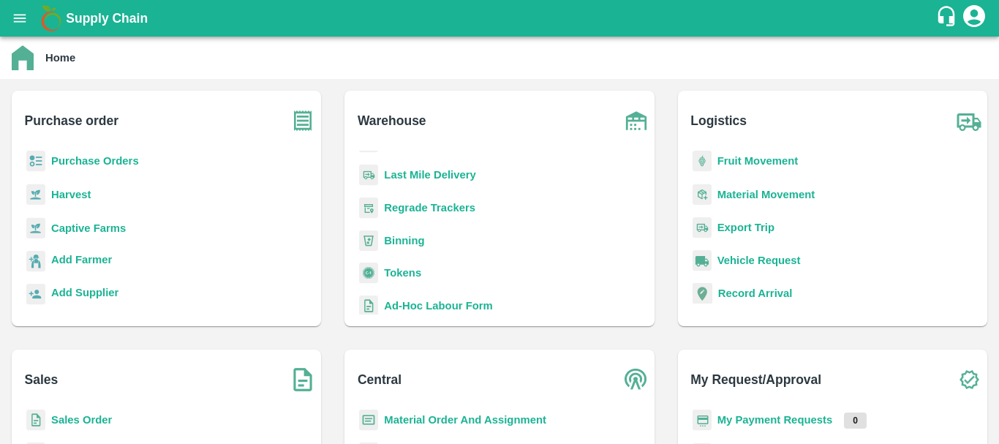
scroll to position [172, 0]
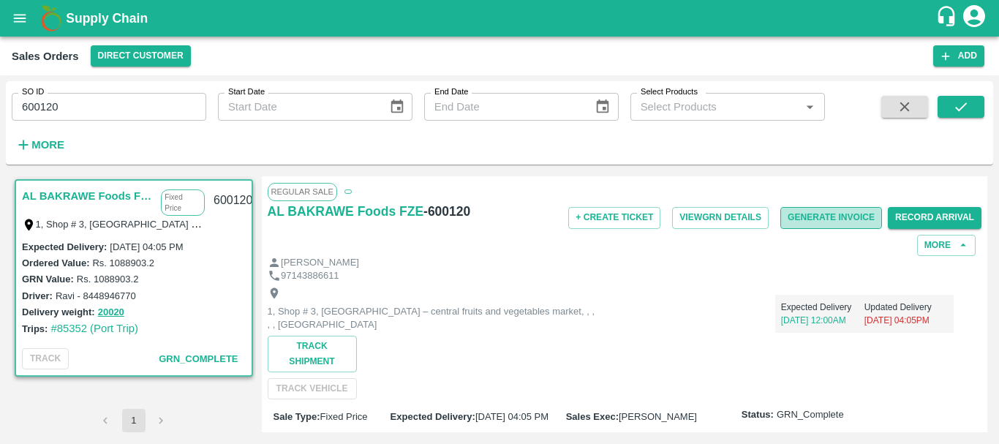
click at [823, 212] on button "Generate Invoice" at bounding box center [831, 217] width 102 height 21
click at [866, 212] on button "Generate Invoice" at bounding box center [831, 217] width 102 height 21
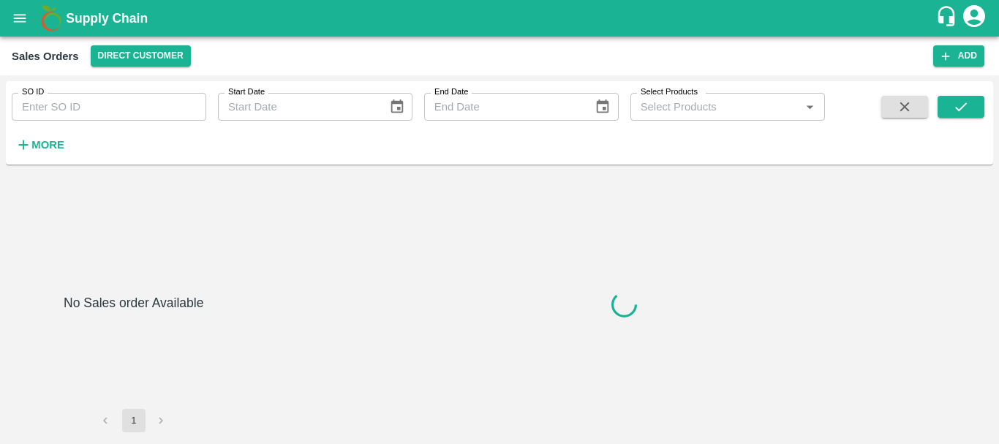
type input "600122"
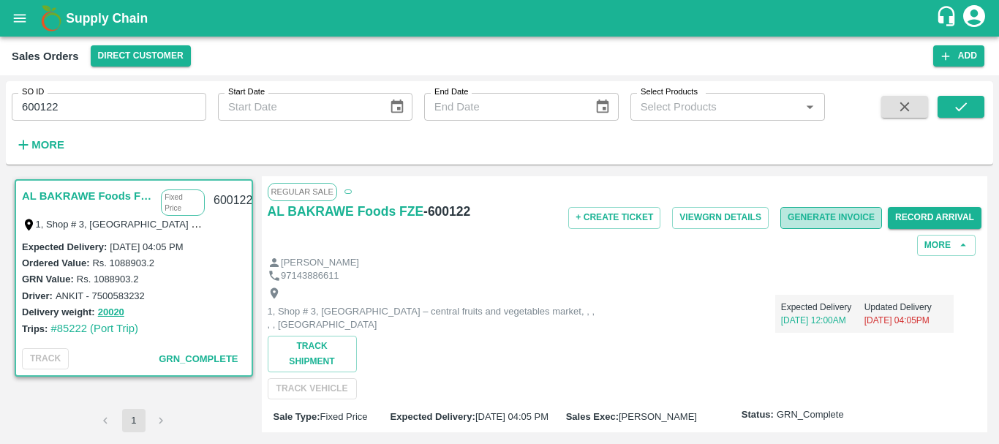
click at [811, 220] on button "Generate Invoice" at bounding box center [831, 217] width 102 height 21
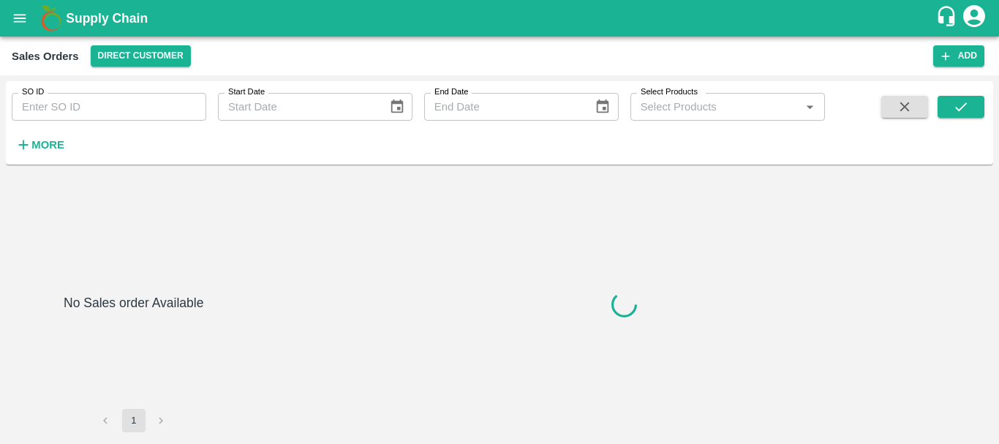
type input "600123"
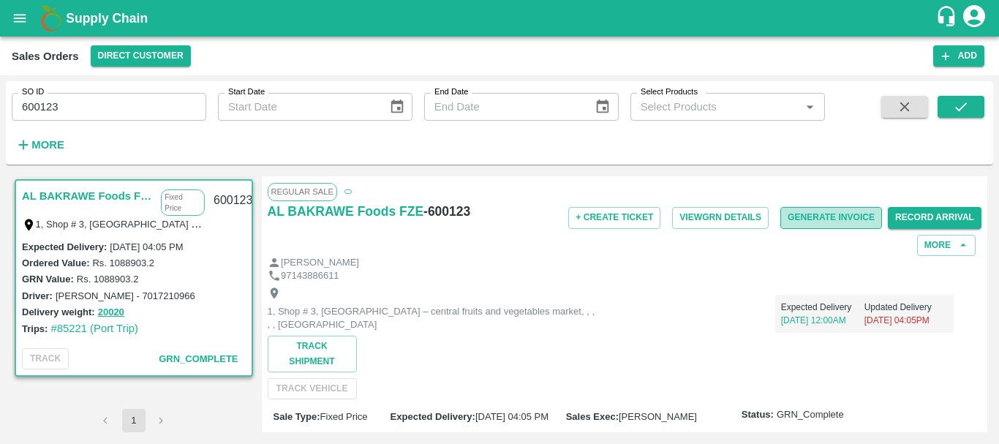
click at [826, 223] on button "Generate Invoice" at bounding box center [831, 217] width 102 height 21
click at [21, 26] on icon "open drawer" at bounding box center [20, 18] width 16 height 16
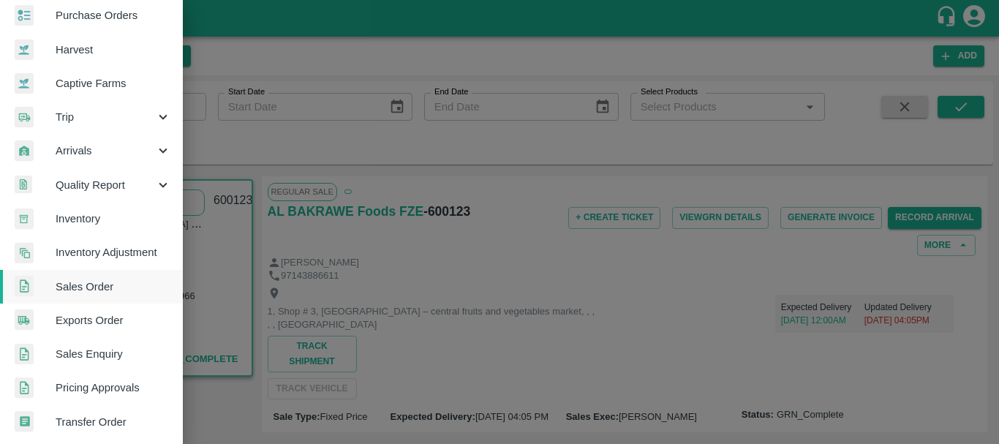
scroll to position [79, 0]
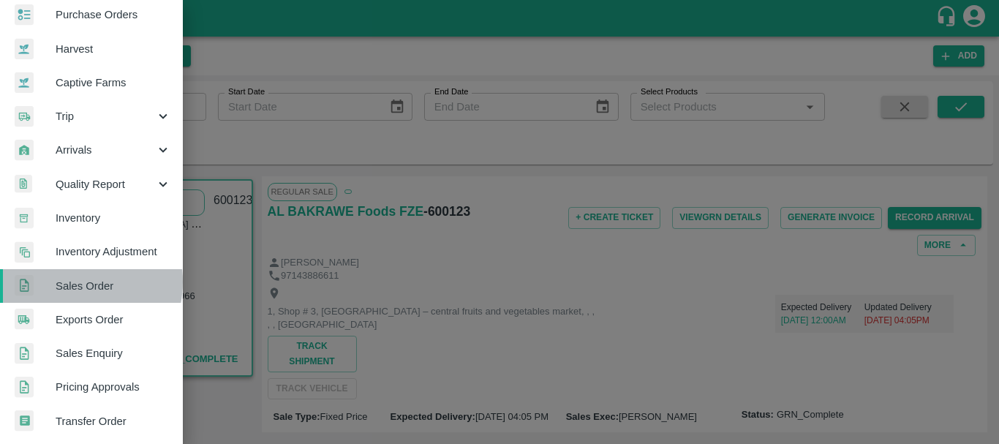
click at [72, 282] on span "Sales Order" at bounding box center [114, 286] width 116 height 16
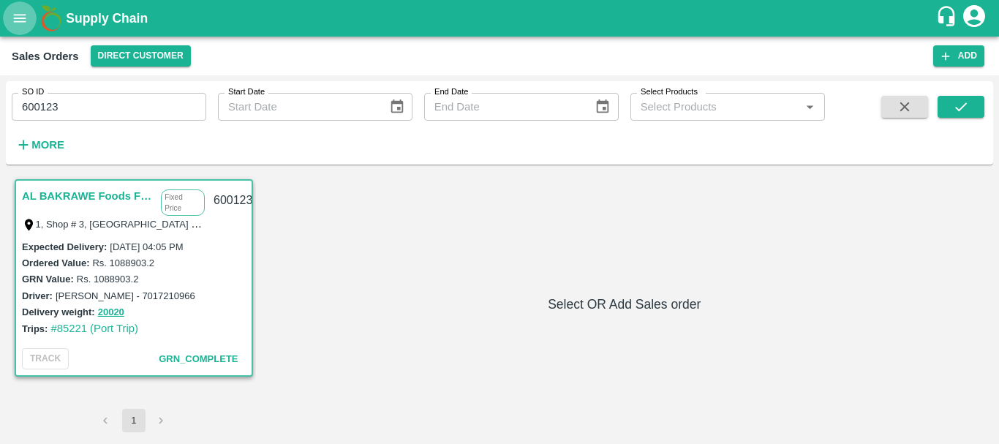
click at [18, 24] on icon "open drawer" at bounding box center [20, 18] width 16 height 16
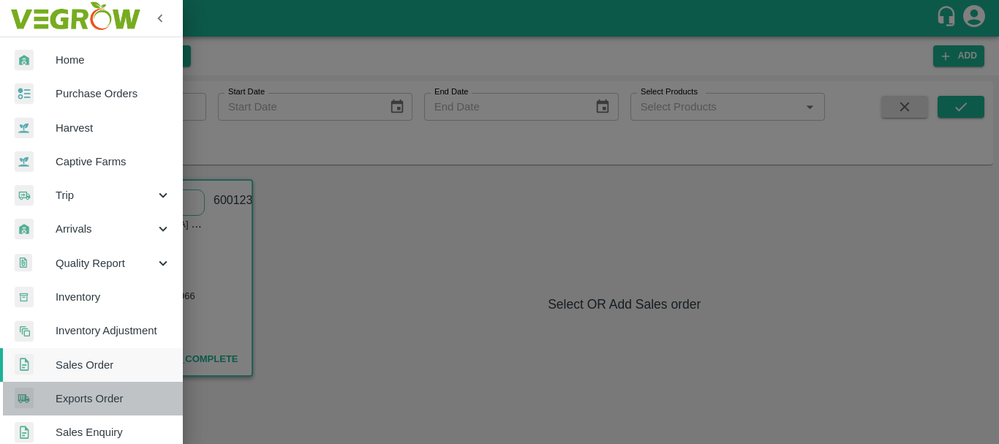
click at [97, 399] on span "Exports Order" at bounding box center [114, 398] width 116 height 16
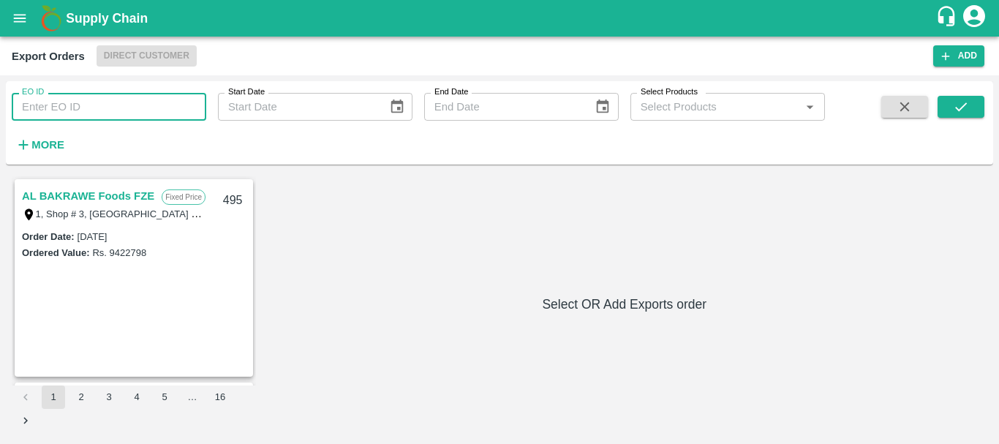
click at [141, 118] on input "EO ID" at bounding box center [109, 107] width 195 height 28
type input "478"
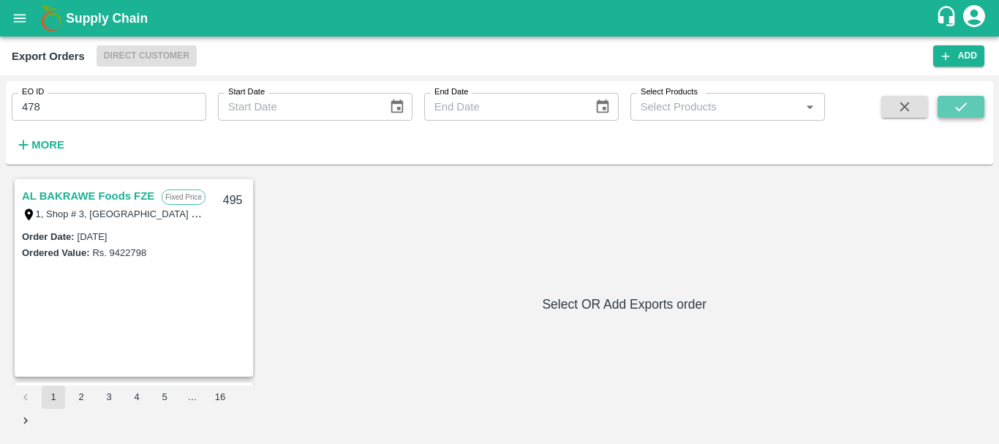
click at [978, 105] on button "submit" at bounding box center [960, 107] width 47 height 22
click at [116, 197] on link "AL BAKRAWE Foods FZE" at bounding box center [88, 195] width 132 height 19
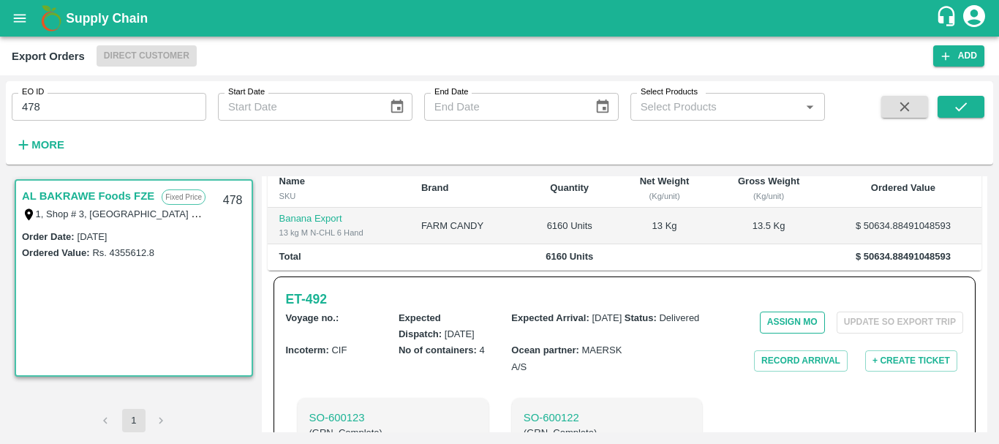
scroll to position [322, 0]
click at [768, 351] on button "Record Arrival" at bounding box center [801, 361] width 94 height 21
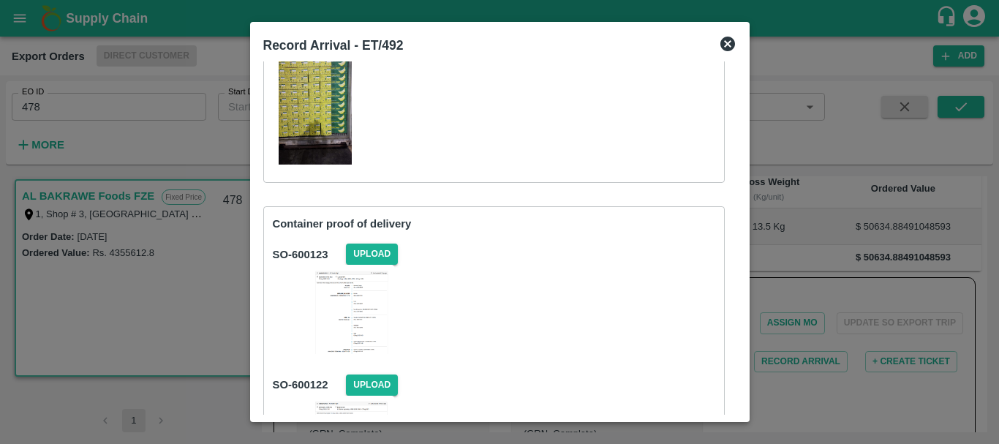
scroll to position [67, 0]
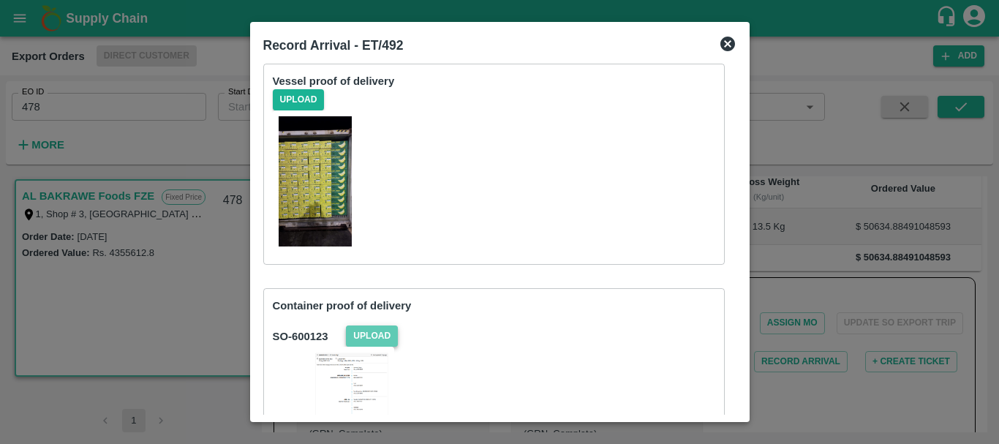
click at [379, 335] on span "Upload" at bounding box center [372, 335] width 52 height 21
click at [0, 0] on input "Upload" at bounding box center [0, 0] width 0 height 0
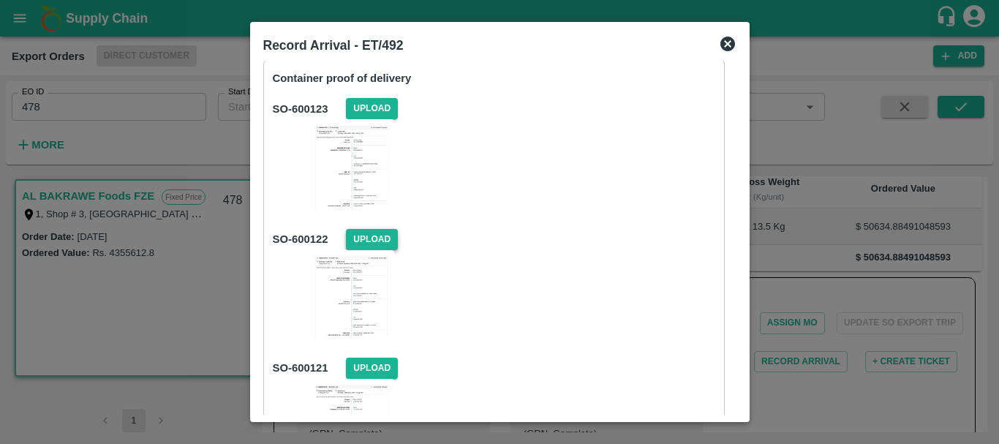
scroll to position [295, 0]
click at [371, 243] on span "Upload" at bounding box center [372, 238] width 52 height 21
click at [0, 0] on input "Upload" at bounding box center [0, 0] width 0 height 0
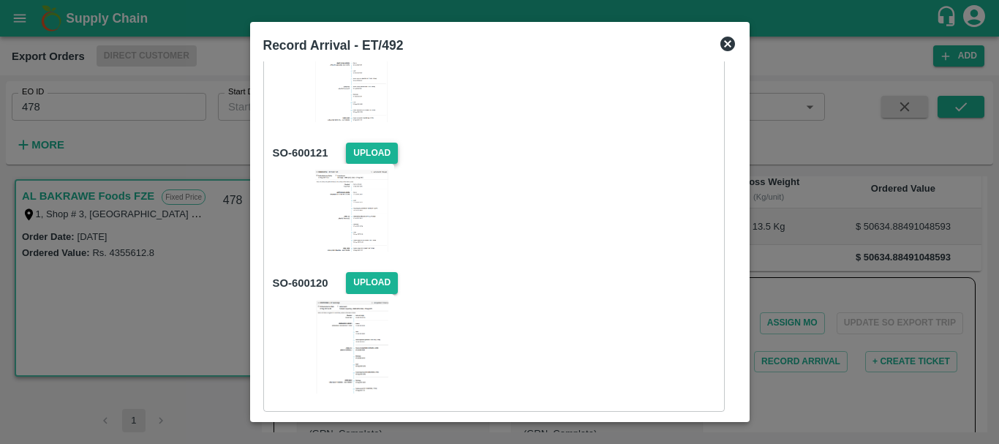
scroll to position [510, 0]
click at [359, 151] on span "Upload" at bounding box center [372, 152] width 52 height 21
click at [0, 0] on input "Upload" at bounding box center [0, 0] width 0 height 0
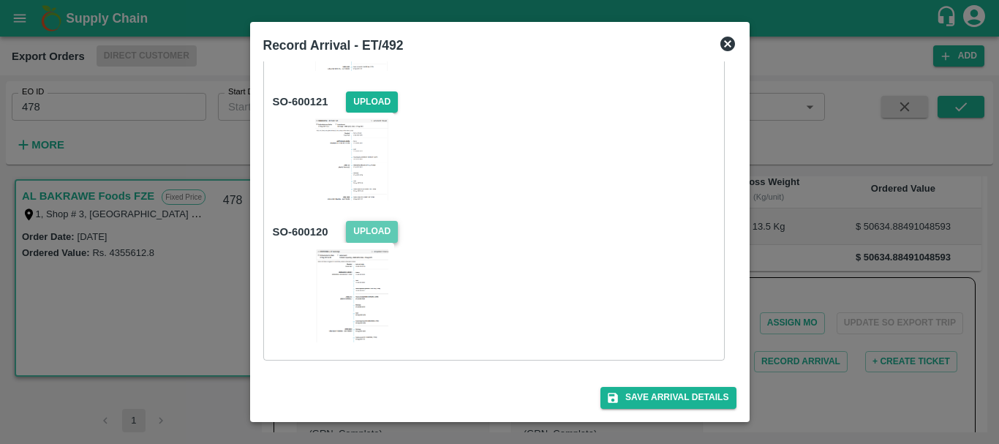
click at [373, 230] on span "Upload" at bounding box center [372, 231] width 52 height 21
click at [0, 0] on input "Upload" at bounding box center [0, 0] width 0 height 0
click at [654, 394] on button "Save Arrival Details" at bounding box center [667, 397] width 135 height 21
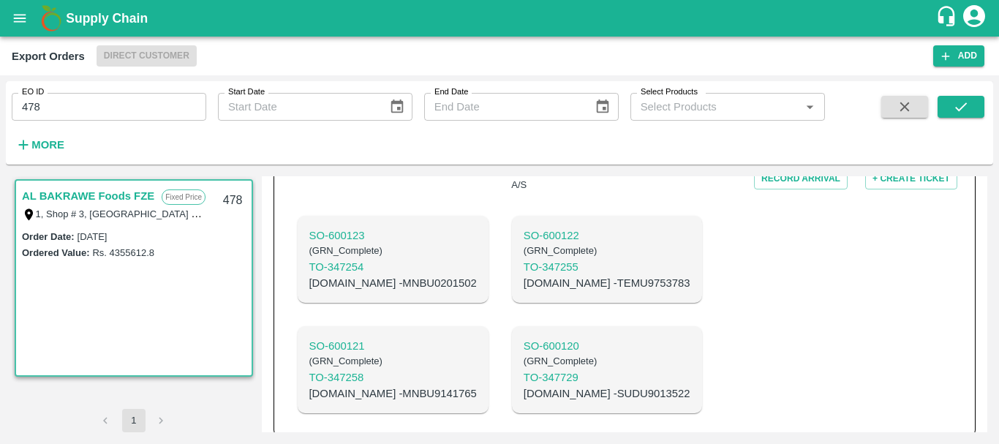
scroll to position [355, 0]
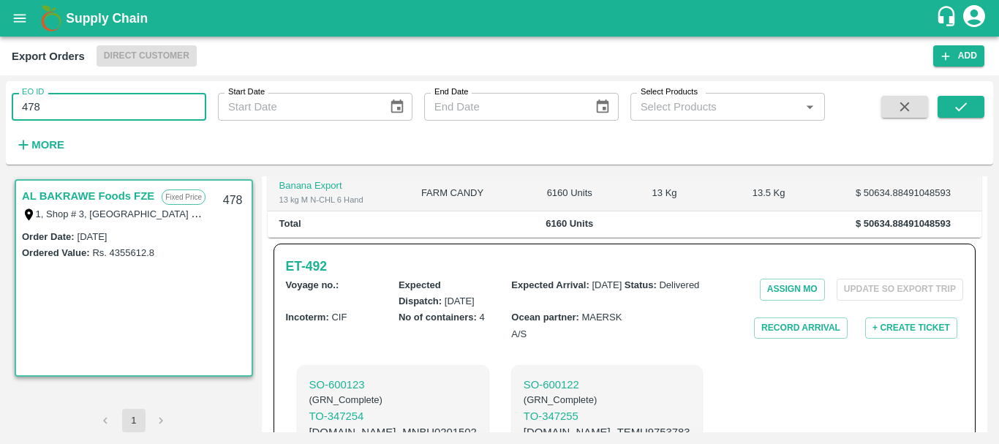
click at [54, 106] on input "478" at bounding box center [109, 107] width 195 height 28
type input "481"
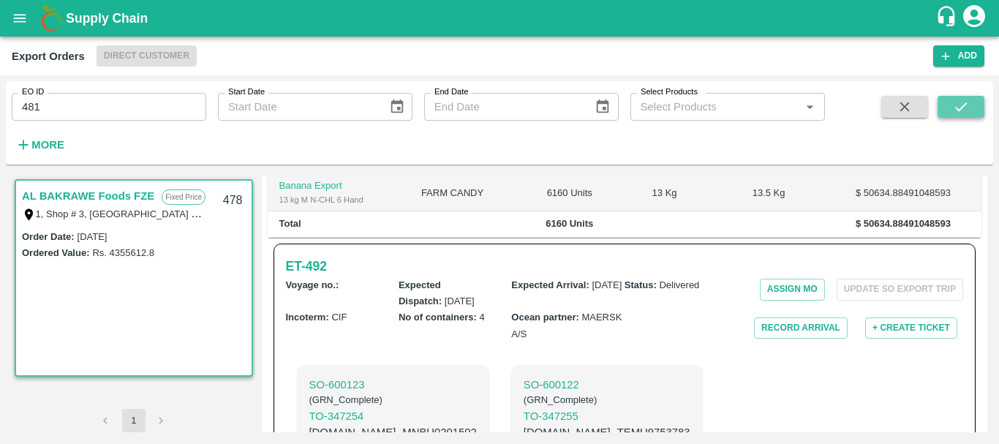
click at [971, 105] on button "submit" at bounding box center [960, 107] width 47 height 22
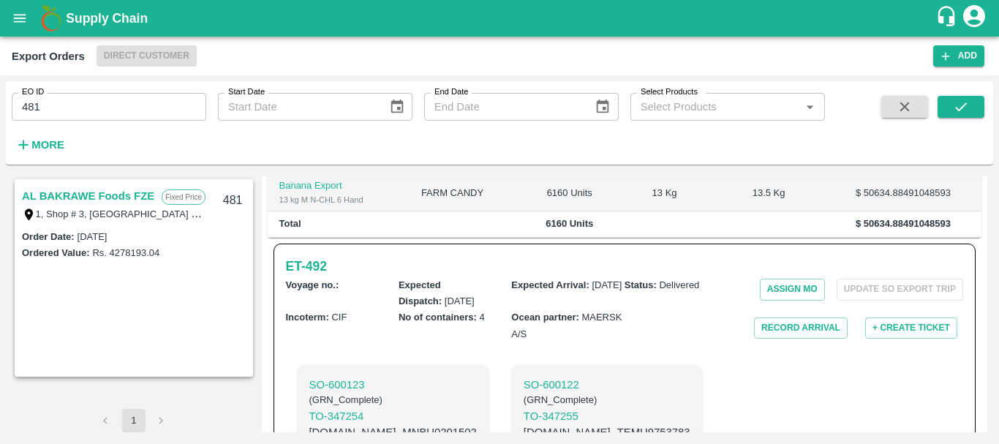
click at [116, 197] on link "AL BAKRAWE Foods FZE" at bounding box center [88, 195] width 132 height 19
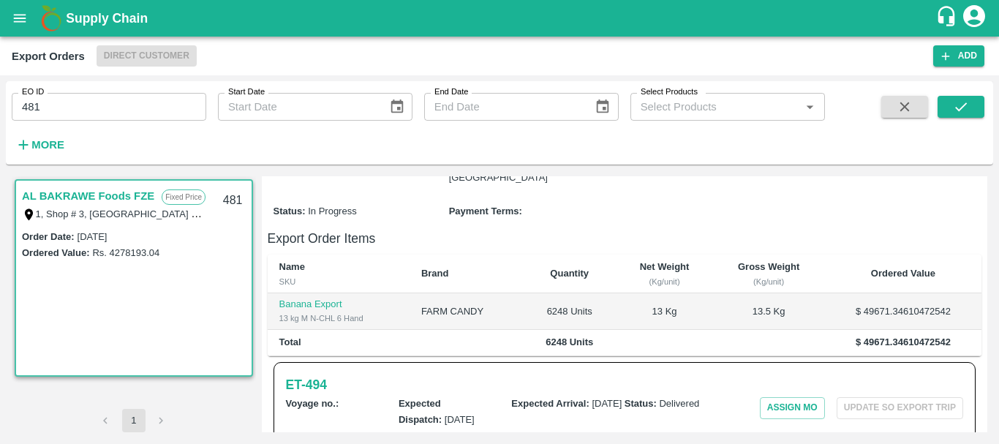
scroll to position [360, 0]
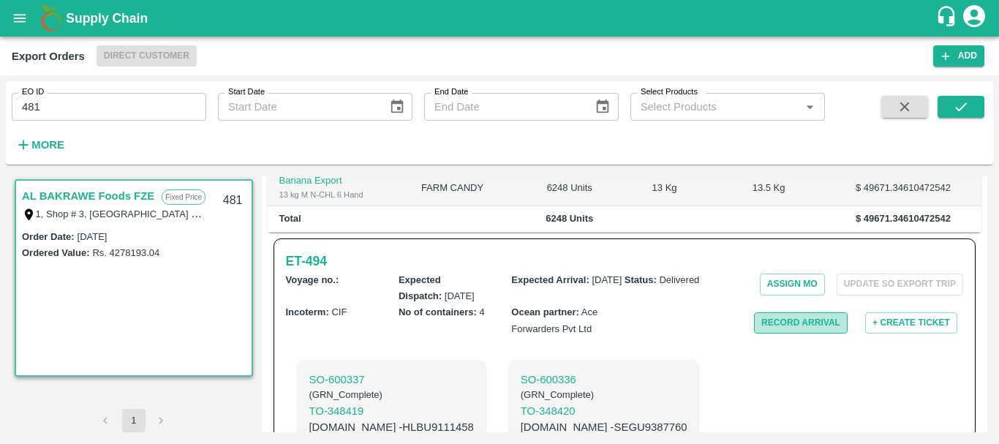
click at [779, 312] on button "Record Arrival" at bounding box center [801, 322] width 94 height 21
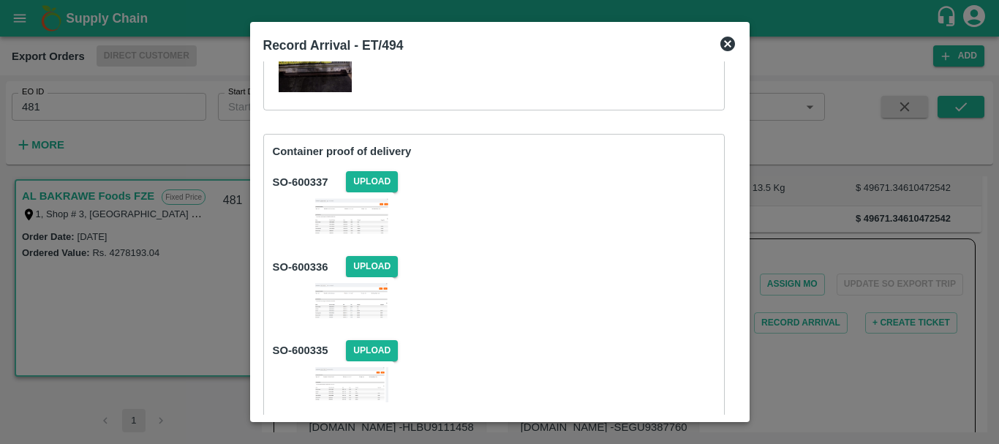
scroll to position [222, 0]
click at [366, 181] on span "Upload" at bounding box center [372, 180] width 52 height 21
click at [0, 0] on input "Upload" at bounding box center [0, 0] width 0 height 0
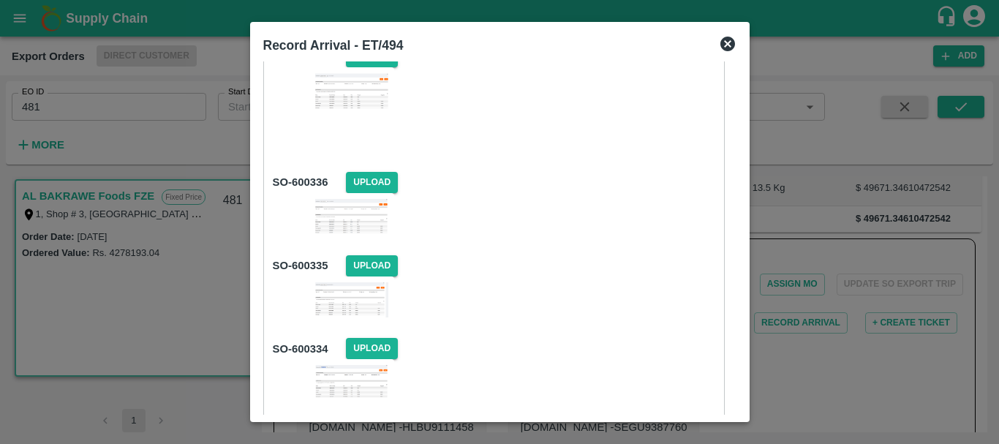
scroll to position [347, 0]
click at [371, 179] on span "Upload" at bounding box center [372, 181] width 52 height 21
click at [0, 0] on input "Upload" at bounding box center [0, 0] width 0 height 0
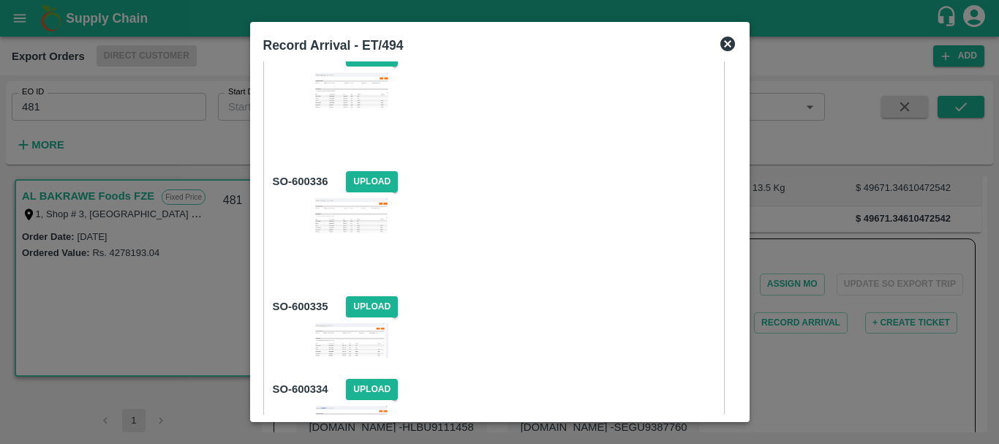
scroll to position [446, 0]
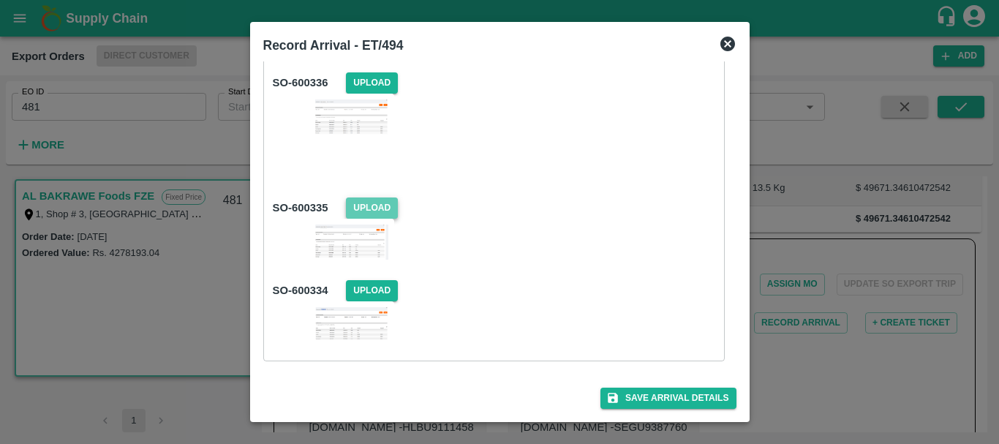
click at [371, 209] on span "Upload" at bounding box center [372, 207] width 52 height 21
click at [0, 0] on input "Upload" at bounding box center [0, 0] width 0 height 0
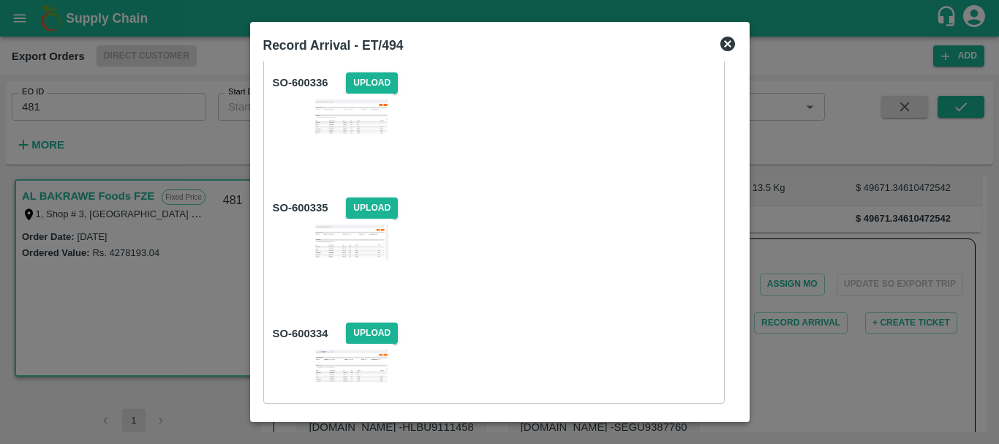
scroll to position [488, 0]
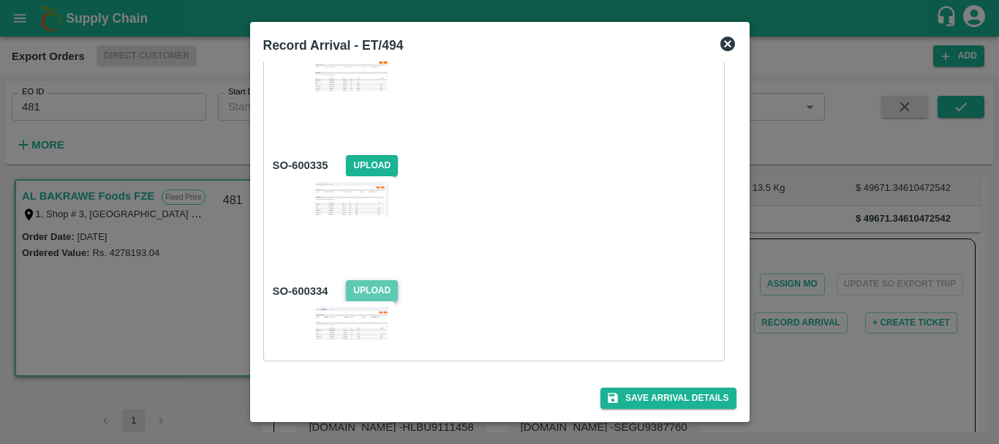
click at [377, 288] on span "Upload" at bounding box center [372, 290] width 52 height 21
click at [0, 0] on input "Upload" at bounding box center [0, 0] width 0 height 0
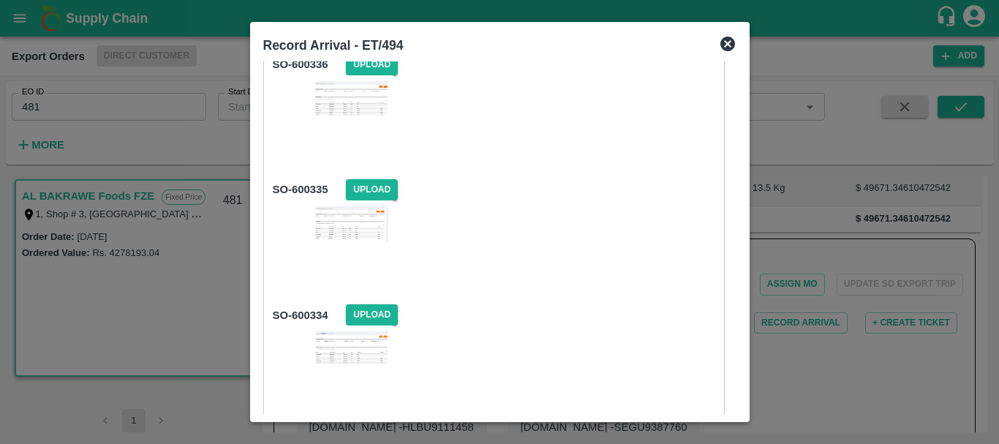
scroll to position [531, 0]
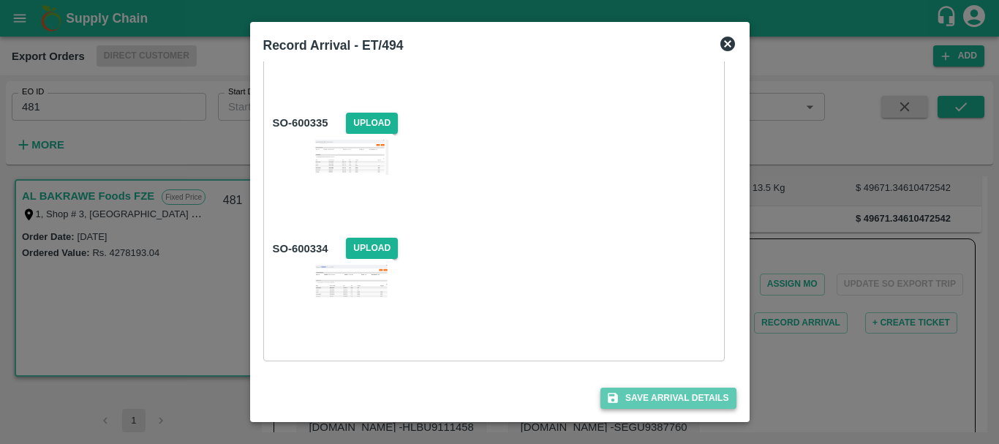
click at [646, 402] on button "Save Arrival Details" at bounding box center [667, 398] width 135 height 21
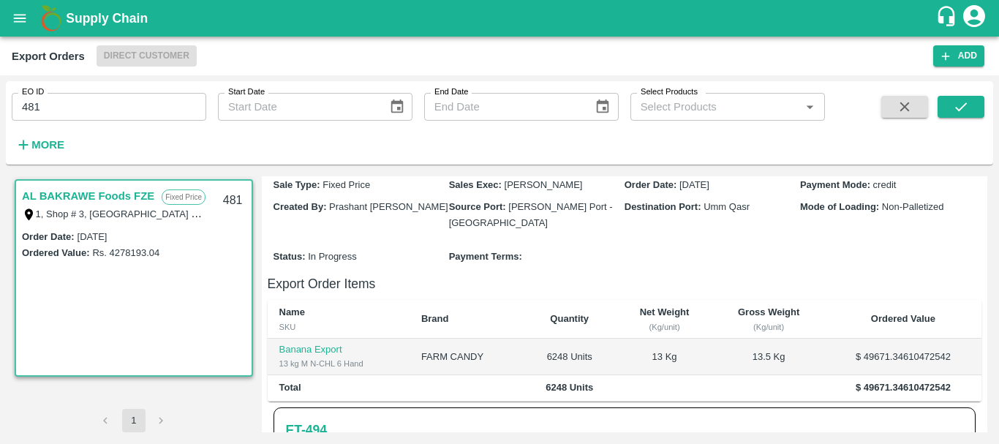
scroll to position [0, 0]
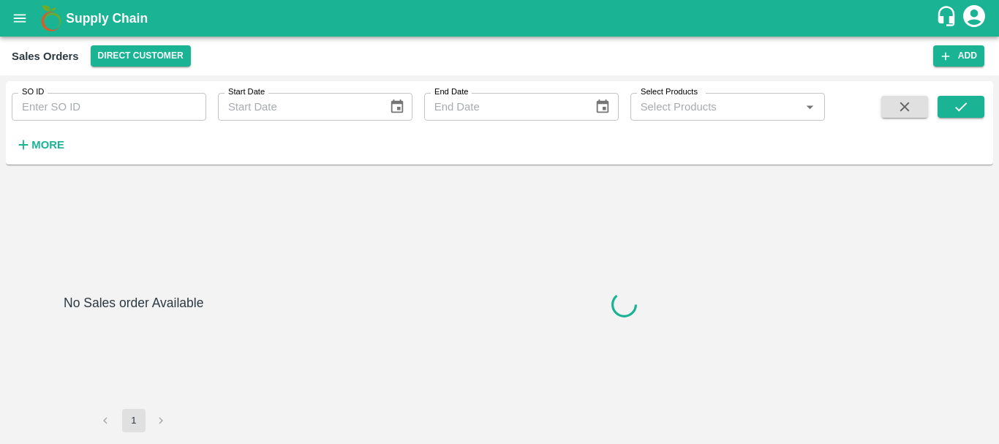
type input "600334"
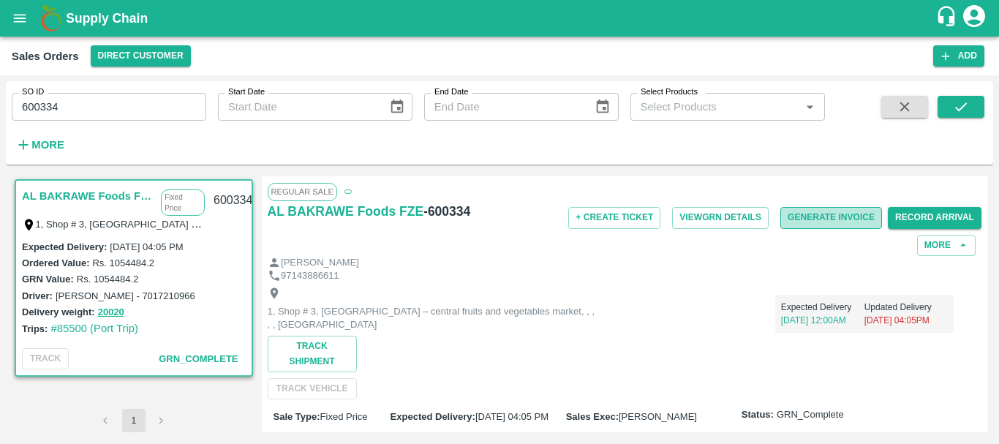
click at [829, 221] on button "Generate Invoice" at bounding box center [831, 217] width 102 height 21
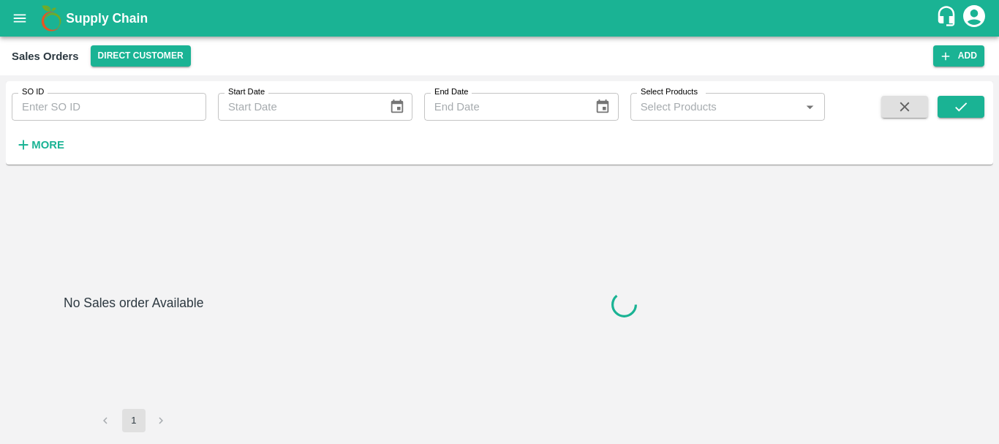
type input "600335"
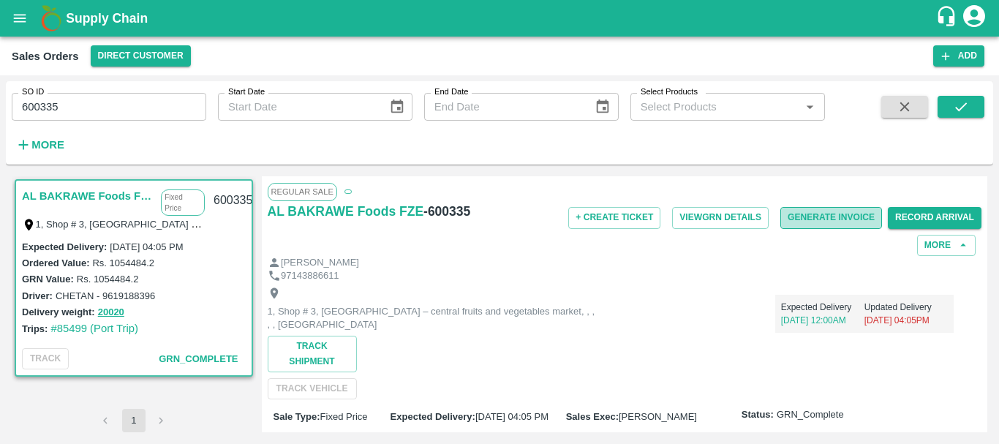
click at [829, 219] on button "Generate Invoice" at bounding box center [831, 217] width 102 height 21
click at [811, 219] on button "Generate Invoice" at bounding box center [831, 217] width 102 height 21
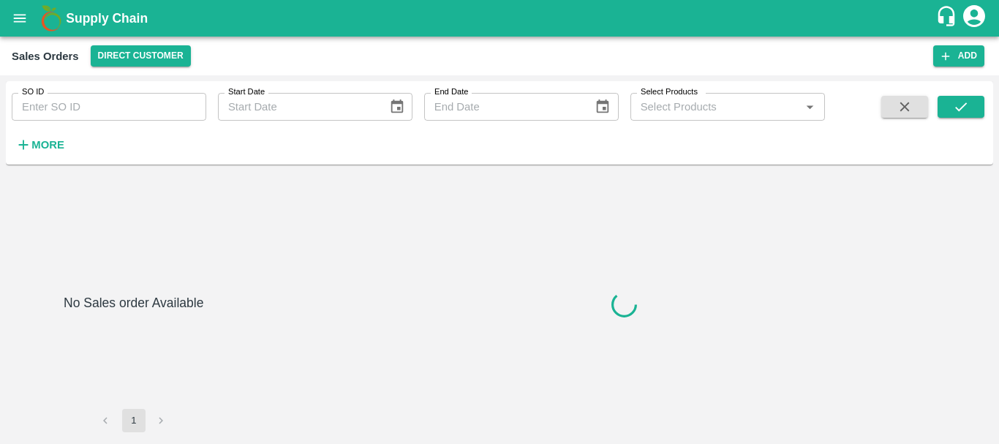
type input "600337"
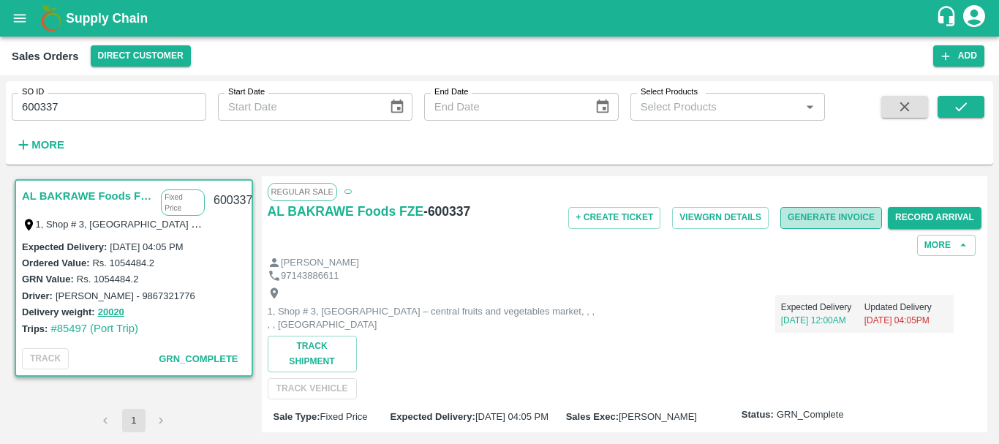
click at [812, 214] on button "Generate Invoice" at bounding box center [831, 217] width 102 height 21
